Goal: Task Accomplishment & Management: Manage account settings

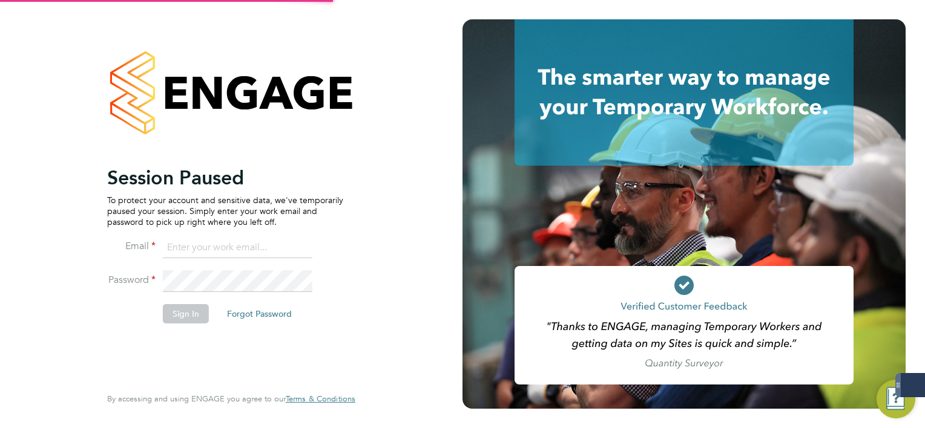
type input "mark.white@servicecare.org.uk"
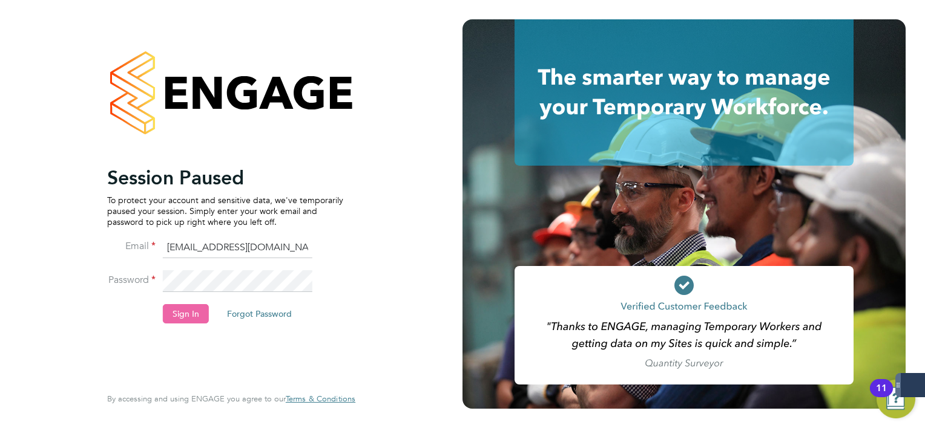
click at [167, 313] on button "Sign In" at bounding box center [186, 313] width 46 height 19
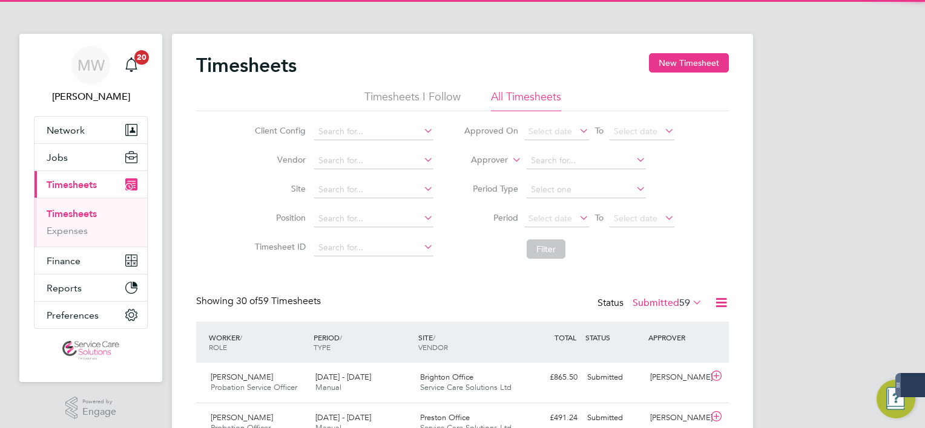
click at [479, 167] on li "Approver" at bounding box center [568, 160] width 241 height 29
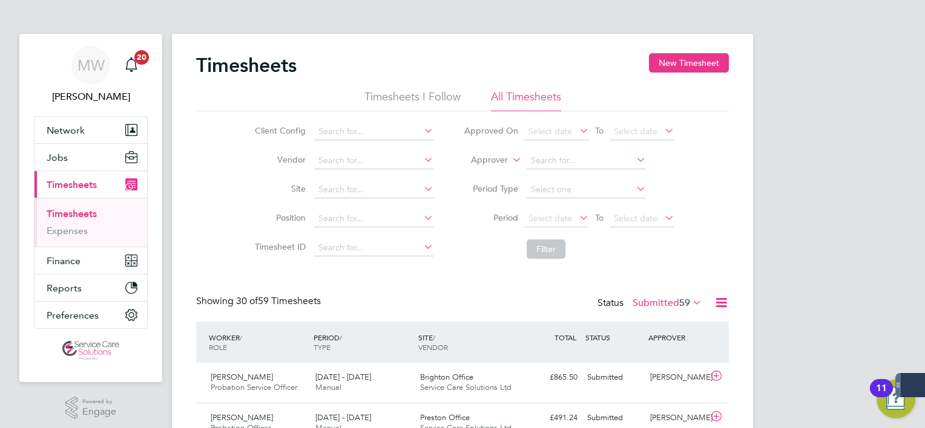
click at [477, 164] on label "Approver" at bounding box center [480, 160] width 54 height 12
click at [478, 174] on li "Worker" at bounding box center [477, 174] width 59 height 16
click at [571, 160] on input at bounding box center [585, 160] width 119 height 17
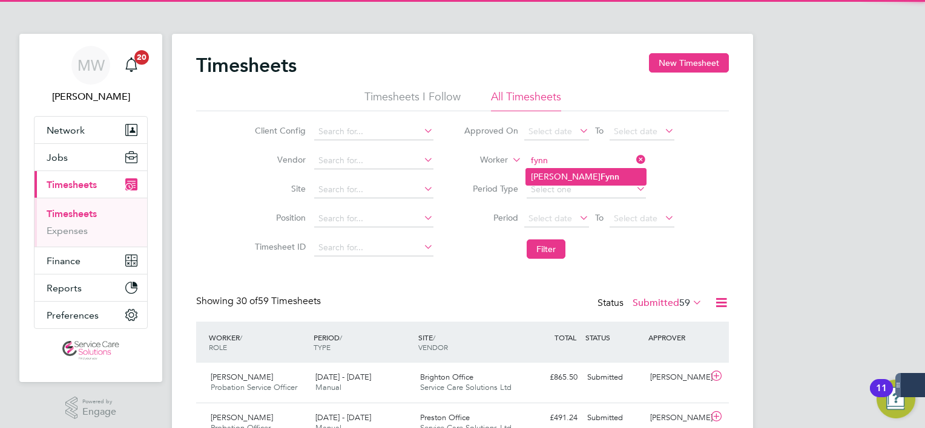
click at [600, 172] on b "Fynn" at bounding box center [609, 177] width 19 height 10
type input "Pauline Fynn"
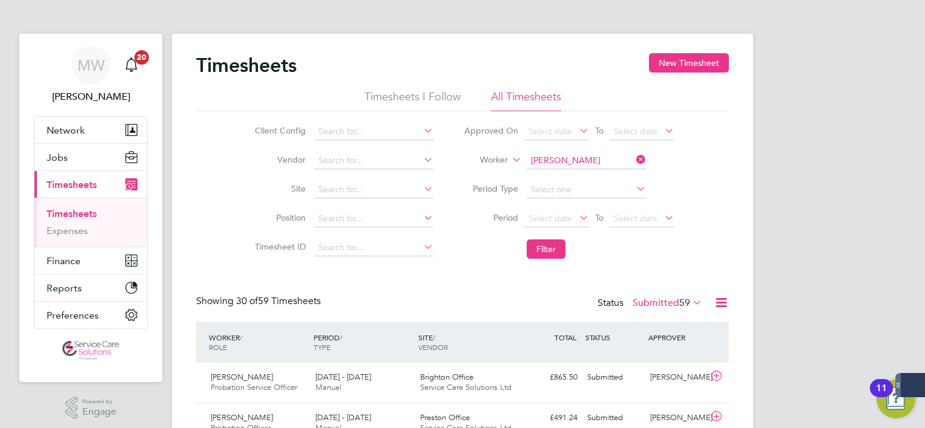
click at [545, 248] on button "Filter" at bounding box center [545, 249] width 39 height 19
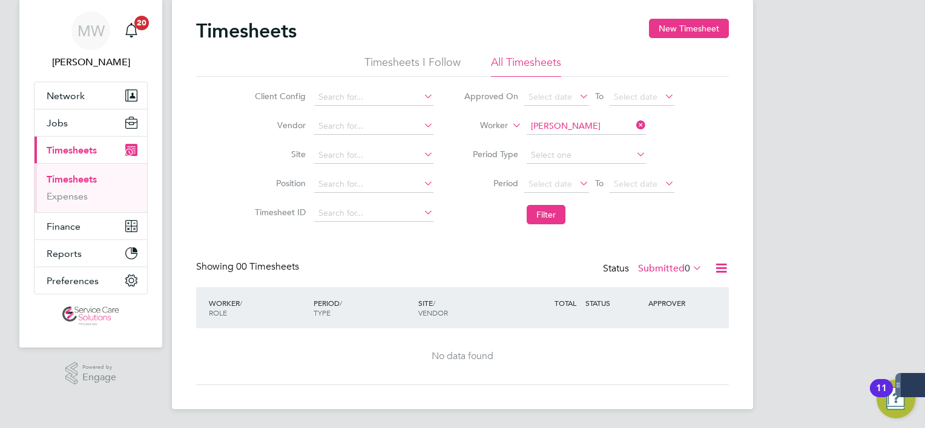
click at [652, 276] on div "Status Submitted 0" at bounding box center [654, 269] width 102 height 17
click at [651, 267] on label "Submitted 0" at bounding box center [670, 269] width 64 height 12
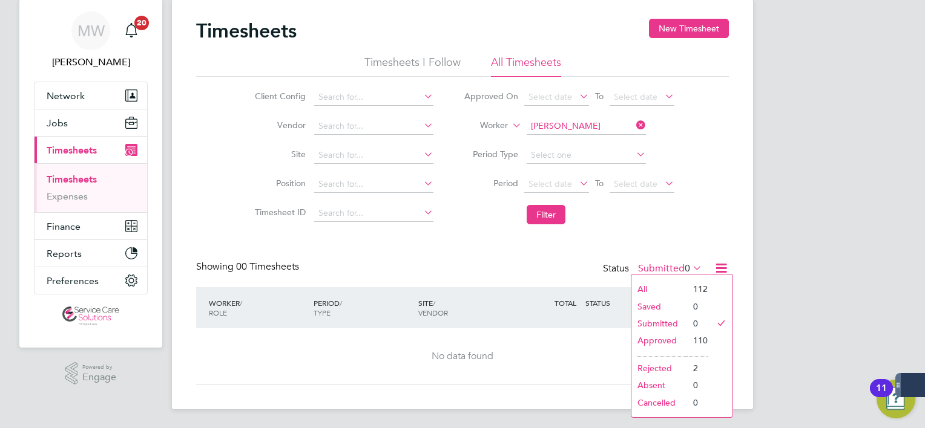
click at [646, 288] on li "All" at bounding box center [659, 289] width 56 height 17
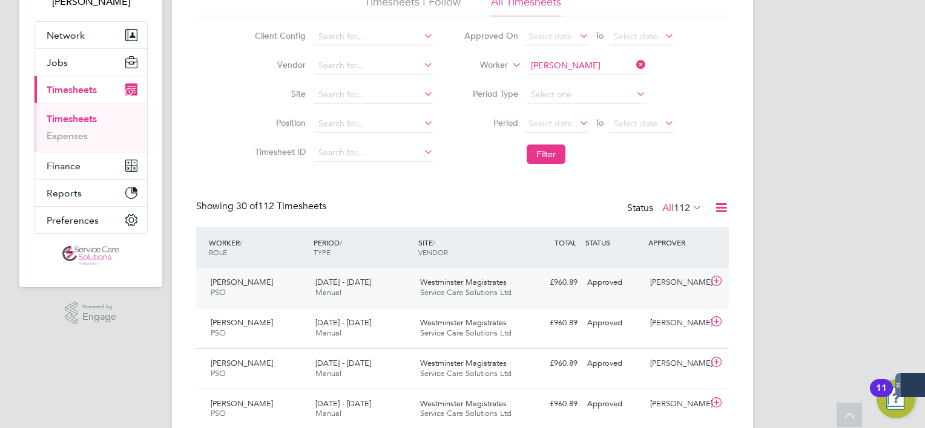
click at [439, 287] on span "Service Care Solutions Ltd" at bounding box center [465, 292] width 91 height 10
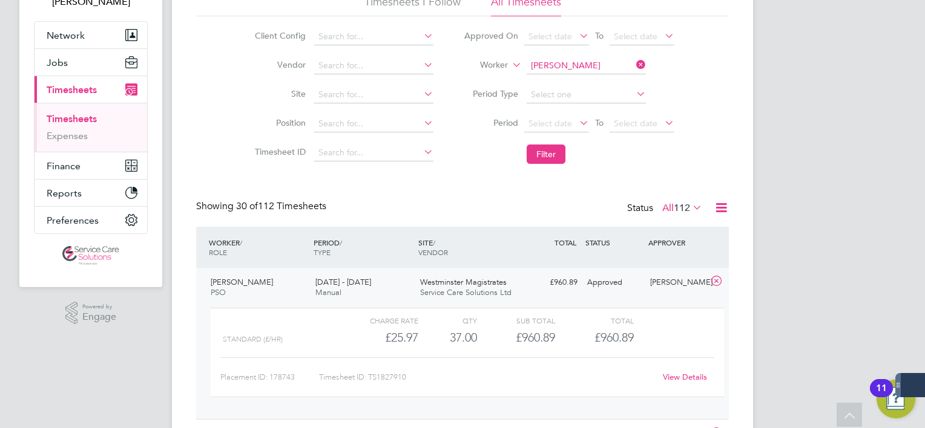
click at [668, 375] on link "View Details" at bounding box center [685, 377] width 44 height 10
click at [634, 64] on icon at bounding box center [634, 64] width 0 height 17
click at [589, 64] on input at bounding box center [585, 65] width 119 height 17
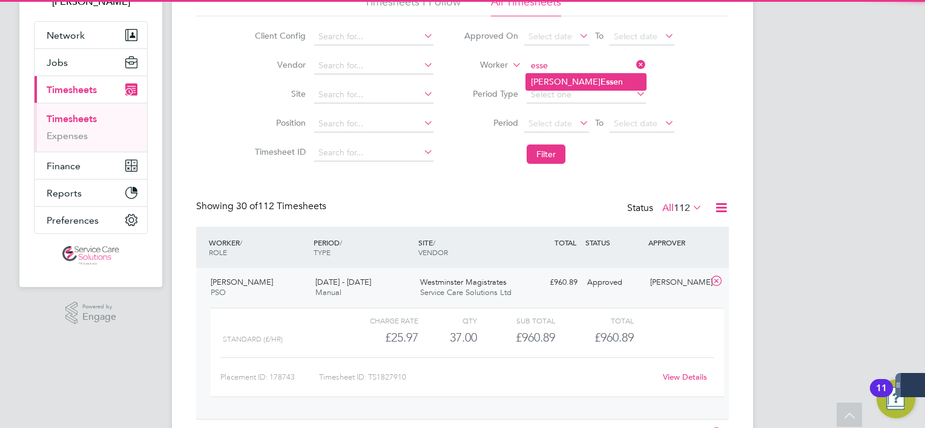
click at [590, 79] on li "Michael Esse n" at bounding box center [586, 82] width 120 height 16
type input "[PERSON_NAME]"
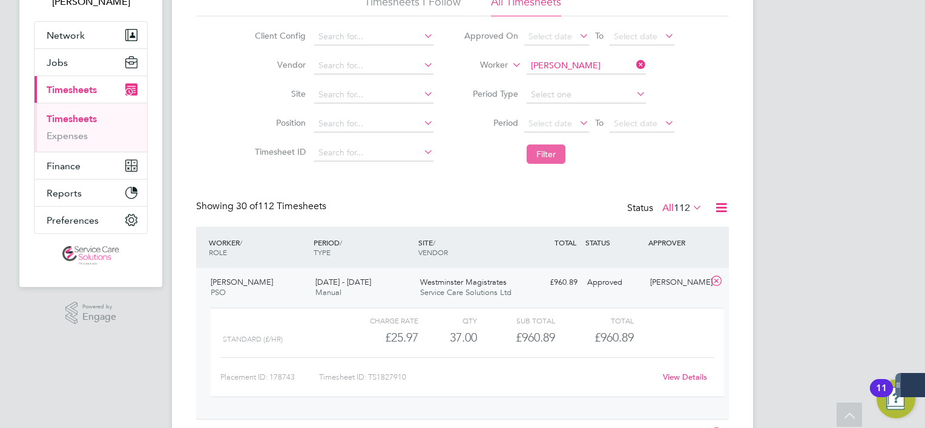
click at [526, 160] on button "Filter" at bounding box center [545, 154] width 39 height 19
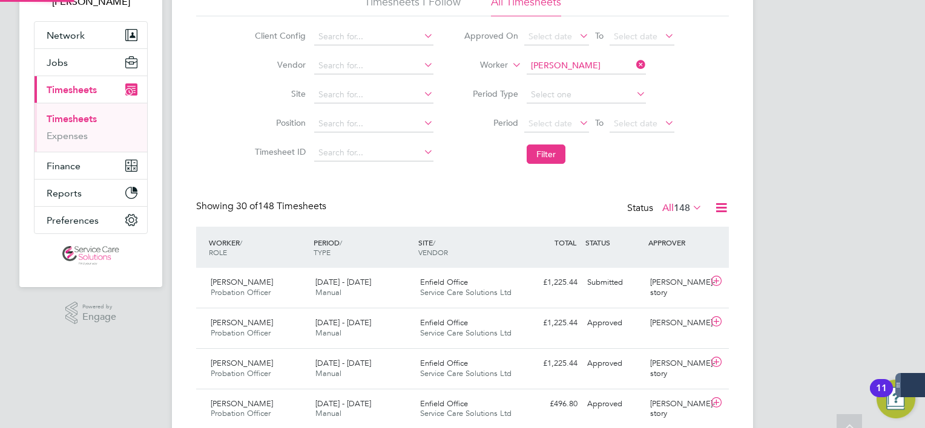
scroll to position [5, 6]
click at [518, 276] on div "Enfield Office Service Care Solutions Ltd" at bounding box center [467, 288] width 105 height 30
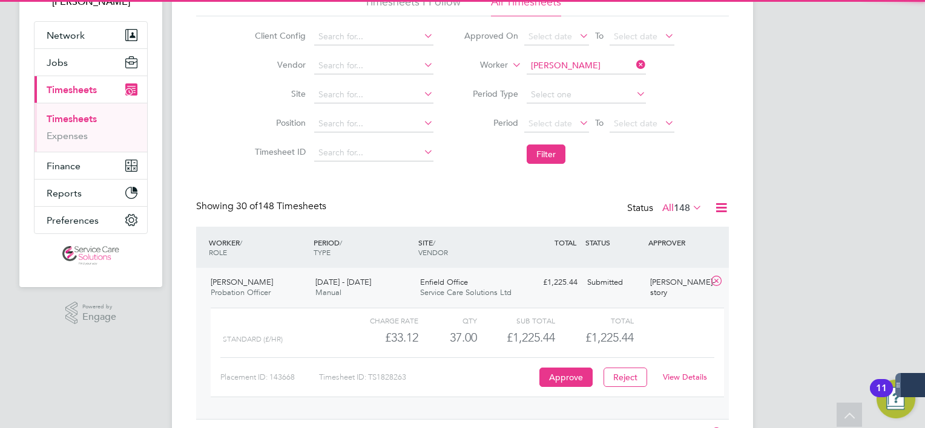
click at [696, 372] on link "View Details" at bounding box center [685, 377] width 44 height 10
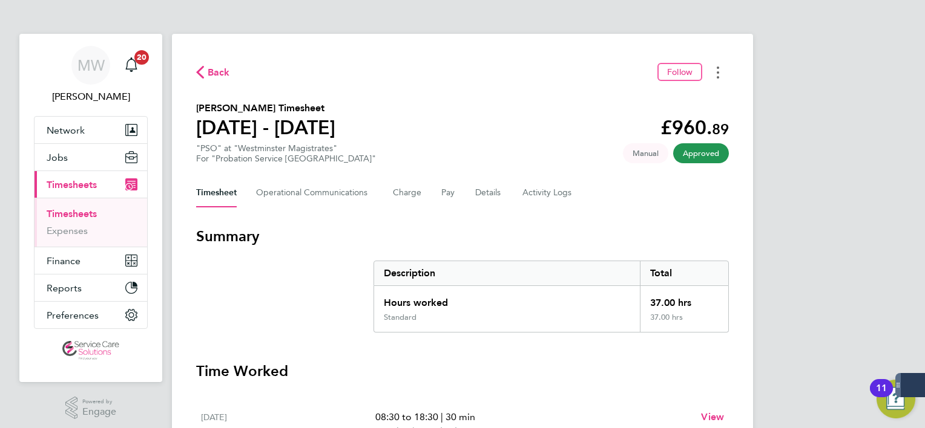
click at [719, 73] on button "Timesheets Menu" at bounding box center [718, 72] width 22 height 19
click at [664, 95] on link "Download timesheet" at bounding box center [655, 99] width 145 height 24
click at [502, 194] on div "Timesheet Operational Communications Charge Pay Details Activity Logs" at bounding box center [462, 193] width 533 height 29
click at [496, 194] on button "Details" at bounding box center [489, 193] width 28 height 29
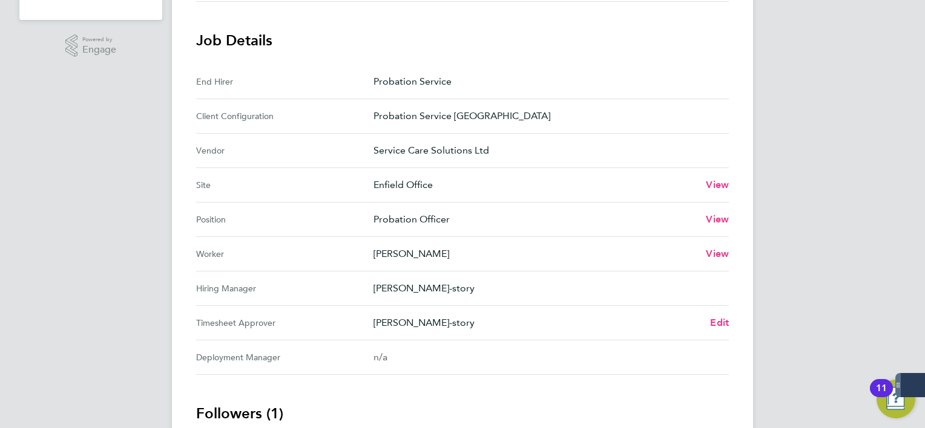
scroll to position [424, 0]
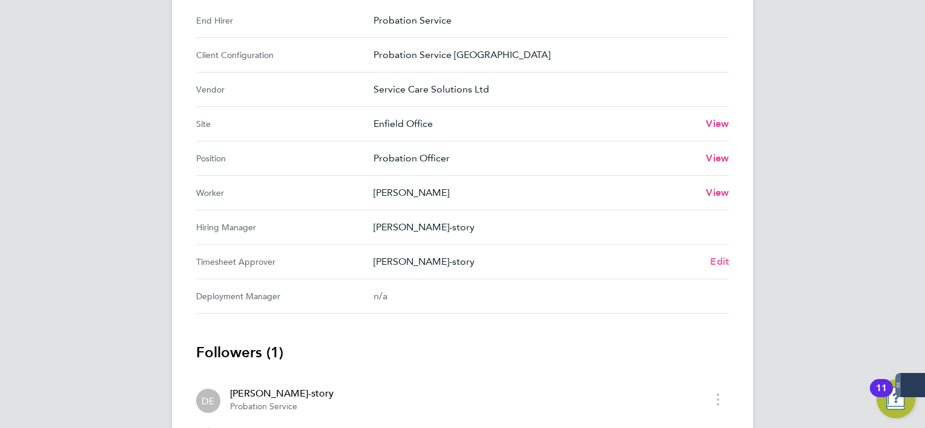
click at [722, 258] on span "Edit" at bounding box center [719, 261] width 19 height 11
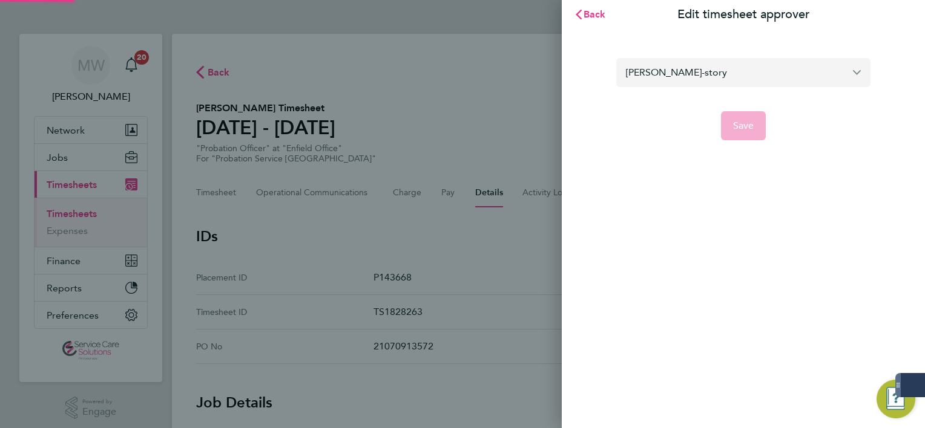
click at [719, 72] on input "Denise Everitt-story" at bounding box center [743, 72] width 254 height 28
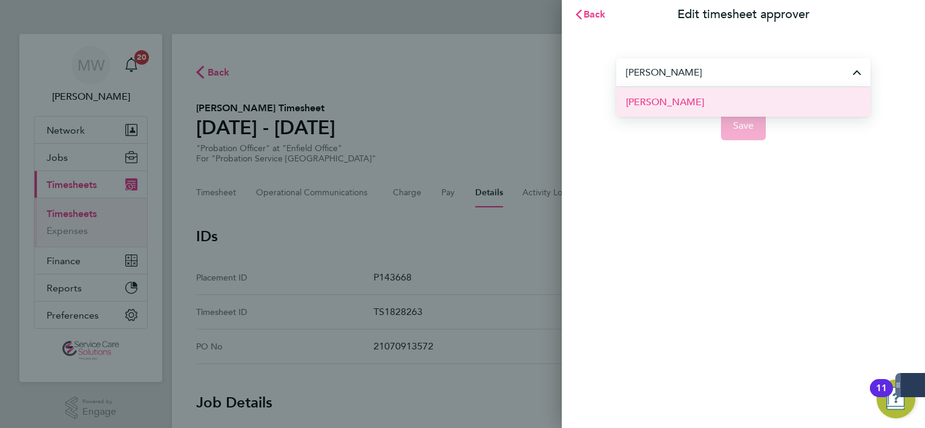
click at [731, 94] on li "[PERSON_NAME]" at bounding box center [743, 102] width 254 height 30
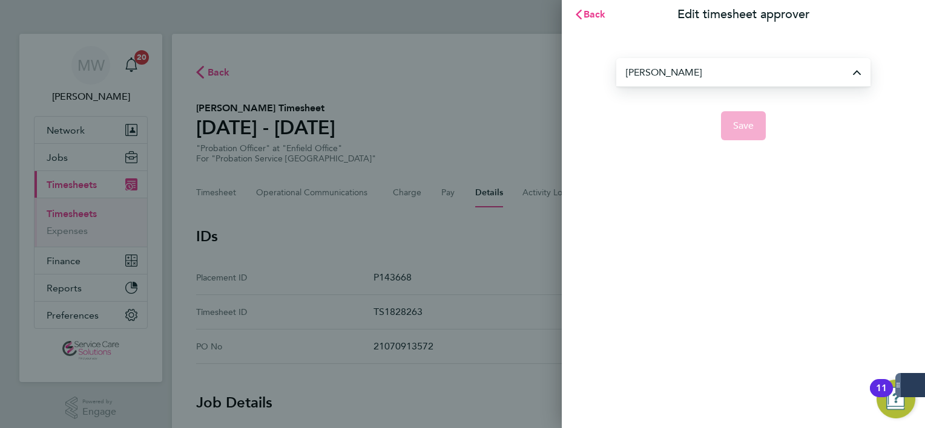
type input "[PERSON_NAME]"
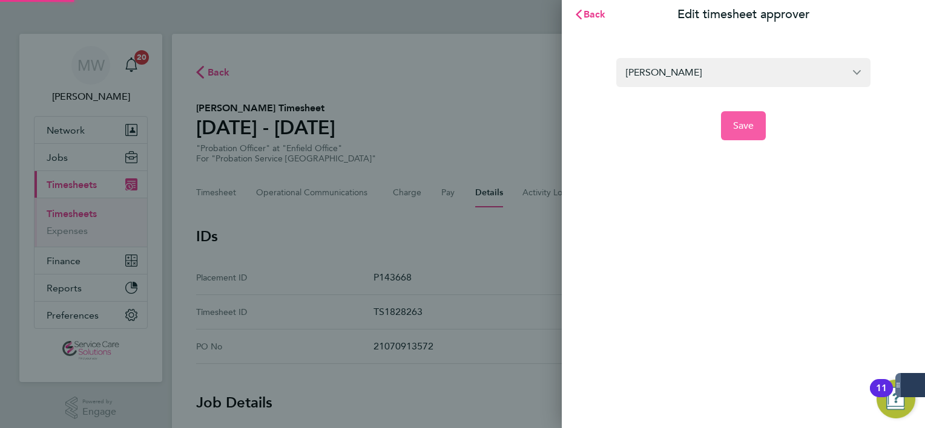
click at [740, 119] on button "Save" at bounding box center [743, 125] width 45 height 29
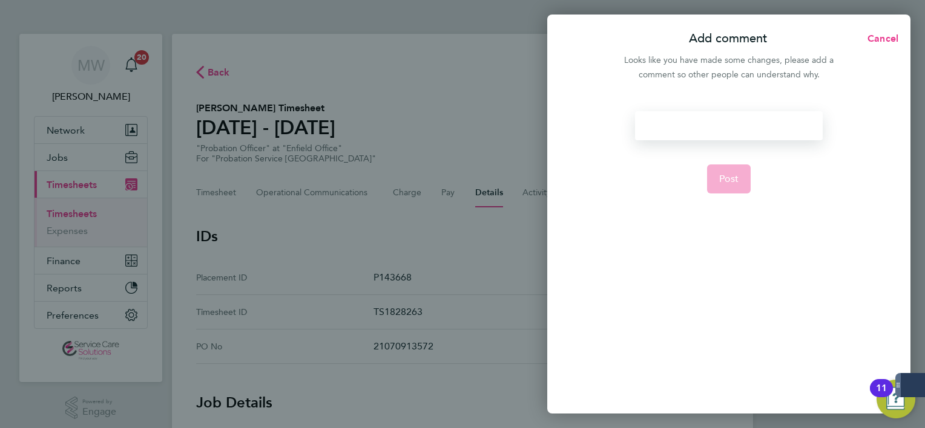
click at [726, 124] on div at bounding box center [728, 125] width 187 height 29
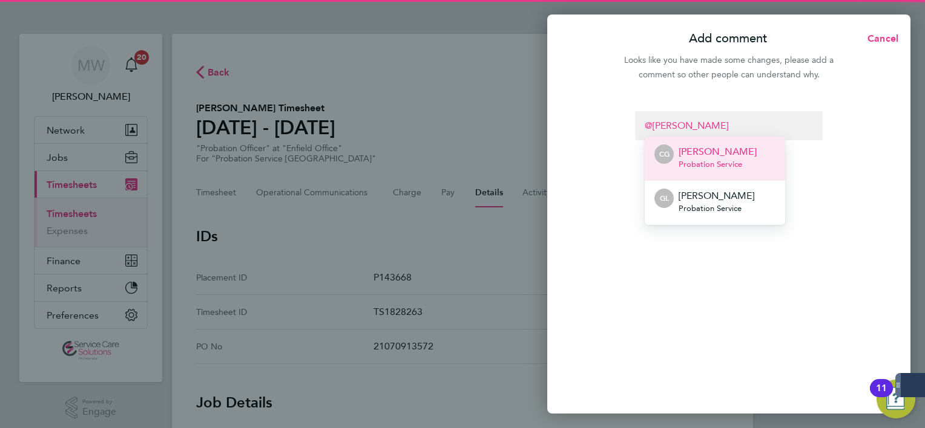
click at [723, 160] on span "Probation Service" at bounding box center [717, 165] width 78 height 10
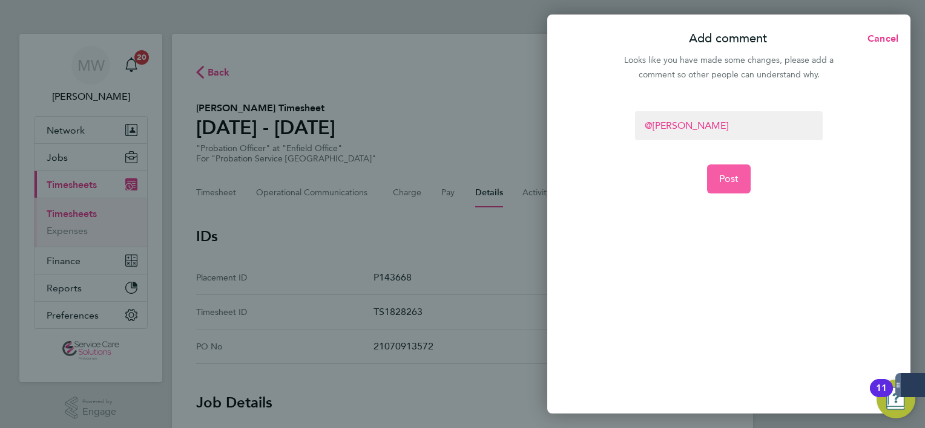
click at [718, 169] on button "Post" at bounding box center [729, 179] width 44 height 29
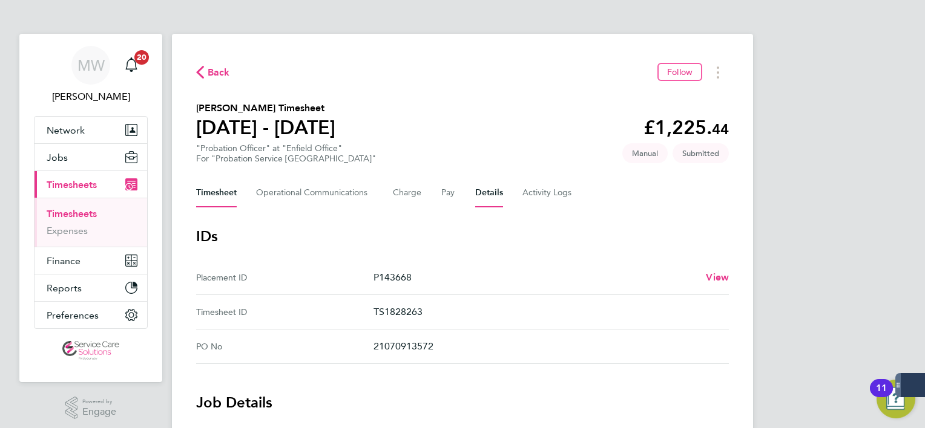
click at [218, 202] on button "Timesheet" at bounding box center [216, 193] width 41 height 29
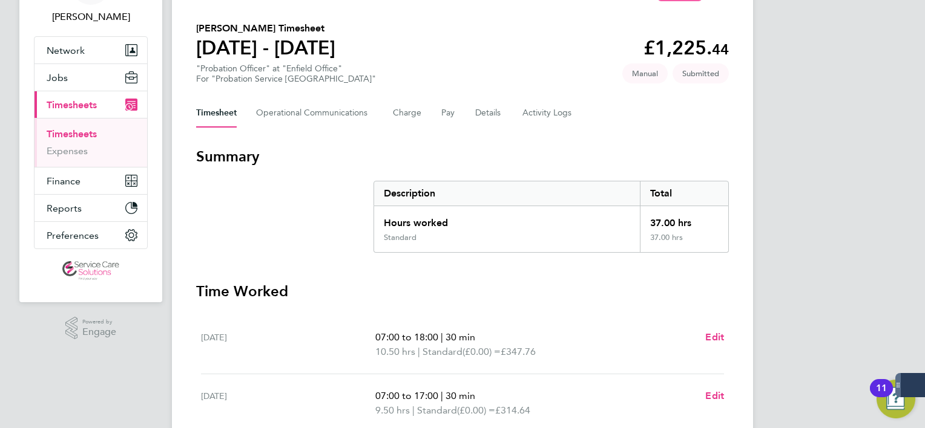
scroll to position [303, 0]
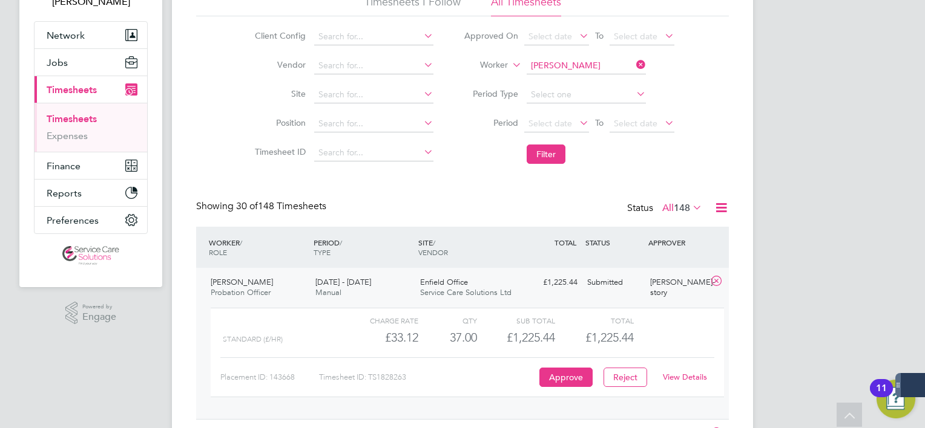
drag, startPoint x: 641, startPoint y: 65, endPoint x: 610, endPoint y: 62, distance: 31.1
click at [634, 65] on icon at bounding box center [634, 64] width 0 height 17
click at [549, 54] on li "Worker" at bounding box center [568, 65] width 241 height 29
click at [555, 67] on input at bounding box center [585, 65] width 119 height 17
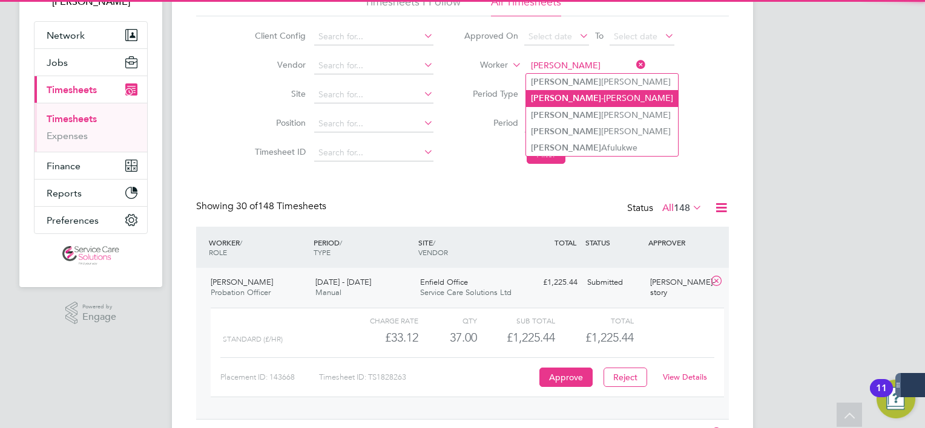
click at [580, 99] on li "[PERSON_NAME]" at bounding box center [602, 98] width 152 height 16
type input "[PERSON_NAME]"
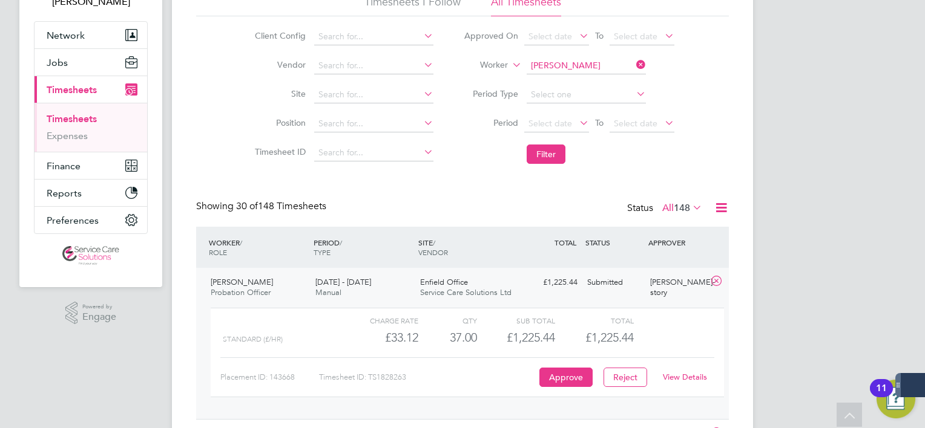
click at [553, 165] on li "Filter" at bounding box center [568, 154] width 241 height 31
click at [553, 152] on button "Filter" at bounding box center [545, 154] width 39 height 19
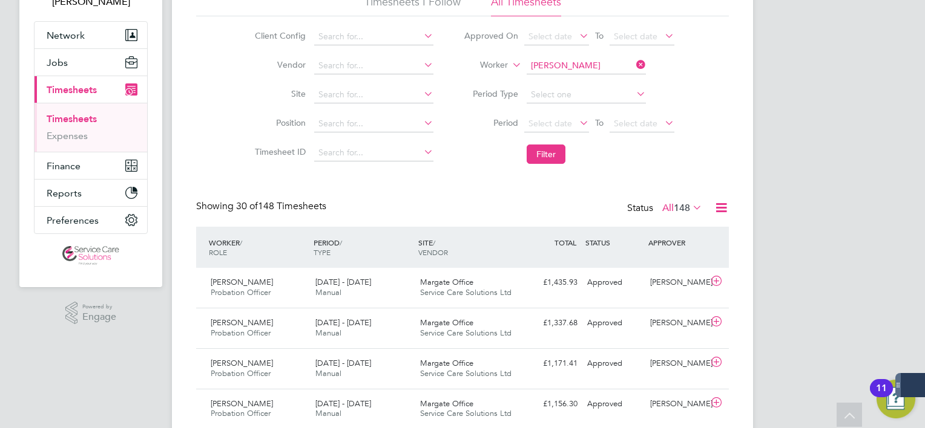
click at [634, 66] on icon at bounding box center [634, 64] width 0 height 17
click at [608, 53] on li "Worker" at bounding box center [568, 65] width 241 height 29
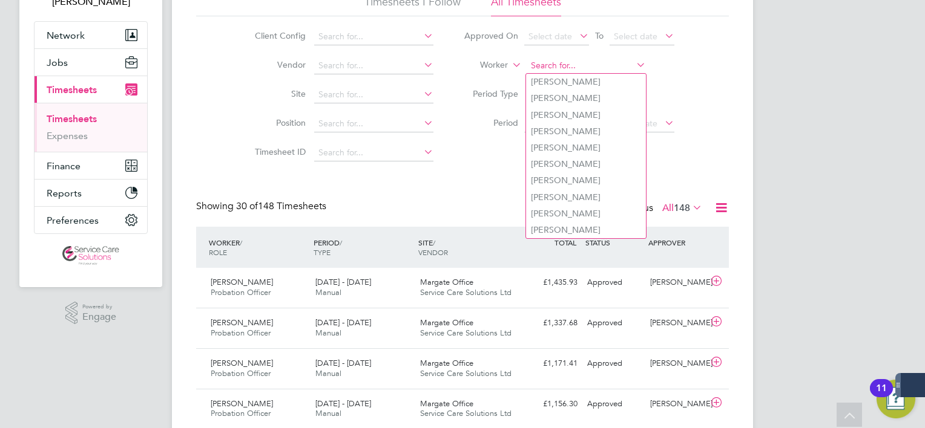
click at [574, 70] on input at bounding box center [585, 65] width 119 height 17
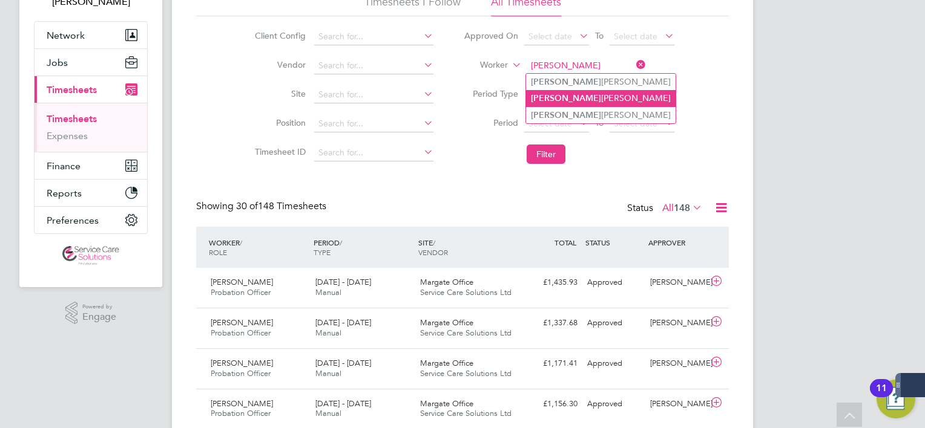
click at [569, 99] on li "[PERSON_NAME]" at bounding box center [600, 98] width 149 height 16
type input "[PERSON_NAME]"
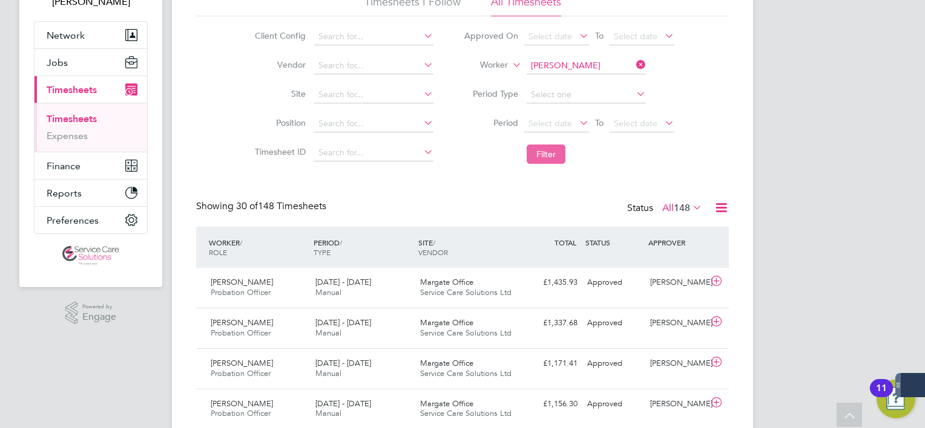
click at [551, 146] on button "Filter" at bounding box center [545, 154] width 39 height 19
click at [634, 62] on icon at bounding box center [634, 64] width 0 height 17
click at [574, 65] on input at bounding box center [585, 65] width 119 height 17
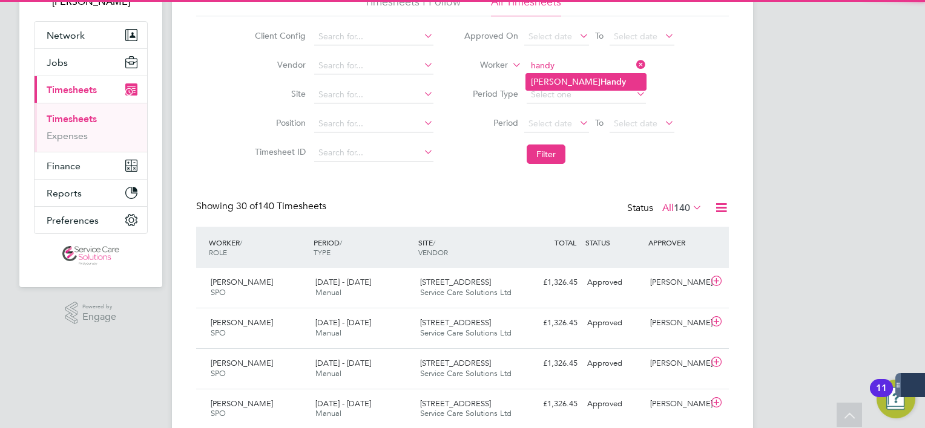
click at [582, 80] on li "[PERSON_NAME]" at bounding box center [586, 82] width 120 height 16
type input "[PERSON_NAME]"
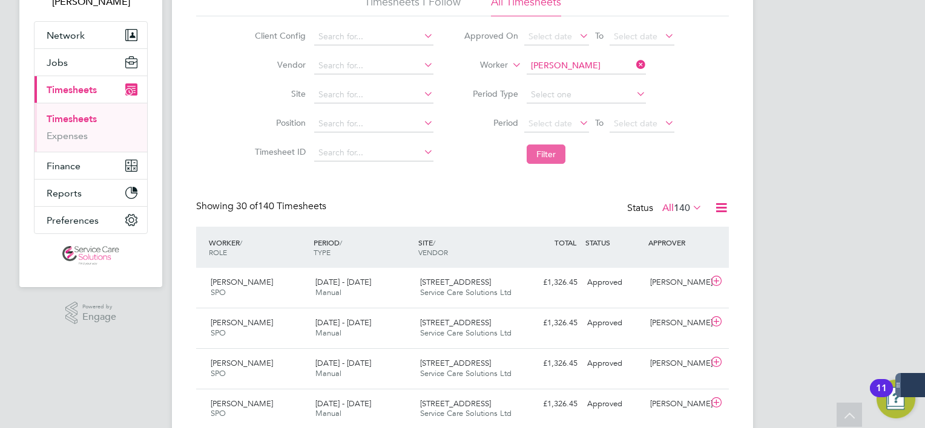
click at [559, 146] on button "Filter" at bounding box center [545, 154] width 39 height 19
